Goal: Information Seeking & Learning: Learn about a topic

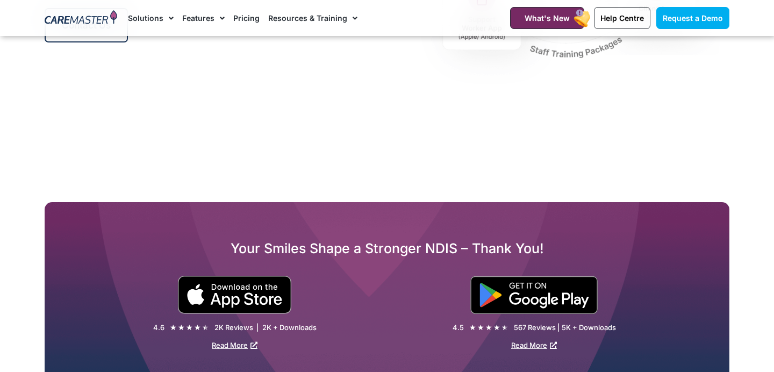
scroll to position [1909, 0]
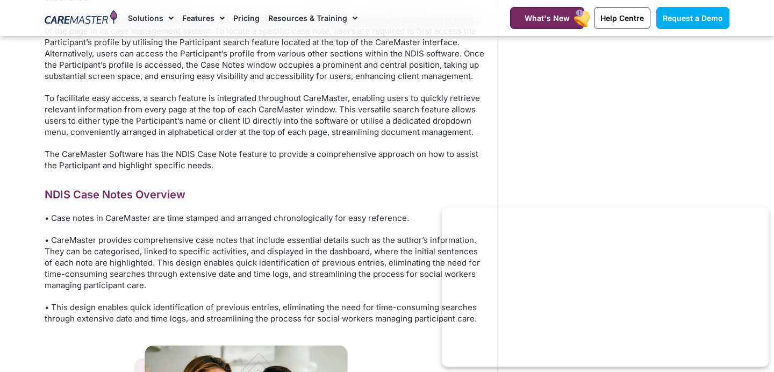
scroll to position [629, 0]
